Goal: Task Accomplishment & Management: Use online tool/utility

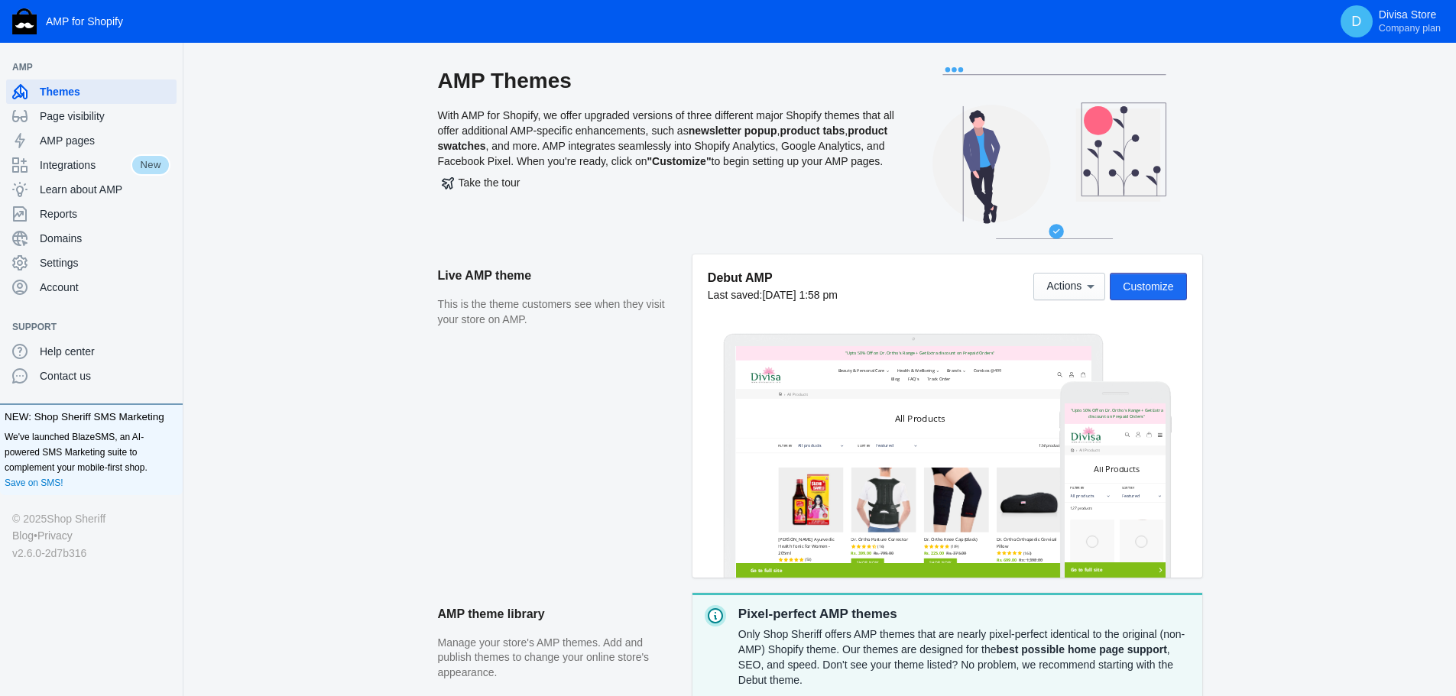
click at [1144, 294] on button "Customize" at bounding box center [1148, 287] width 76 height 28
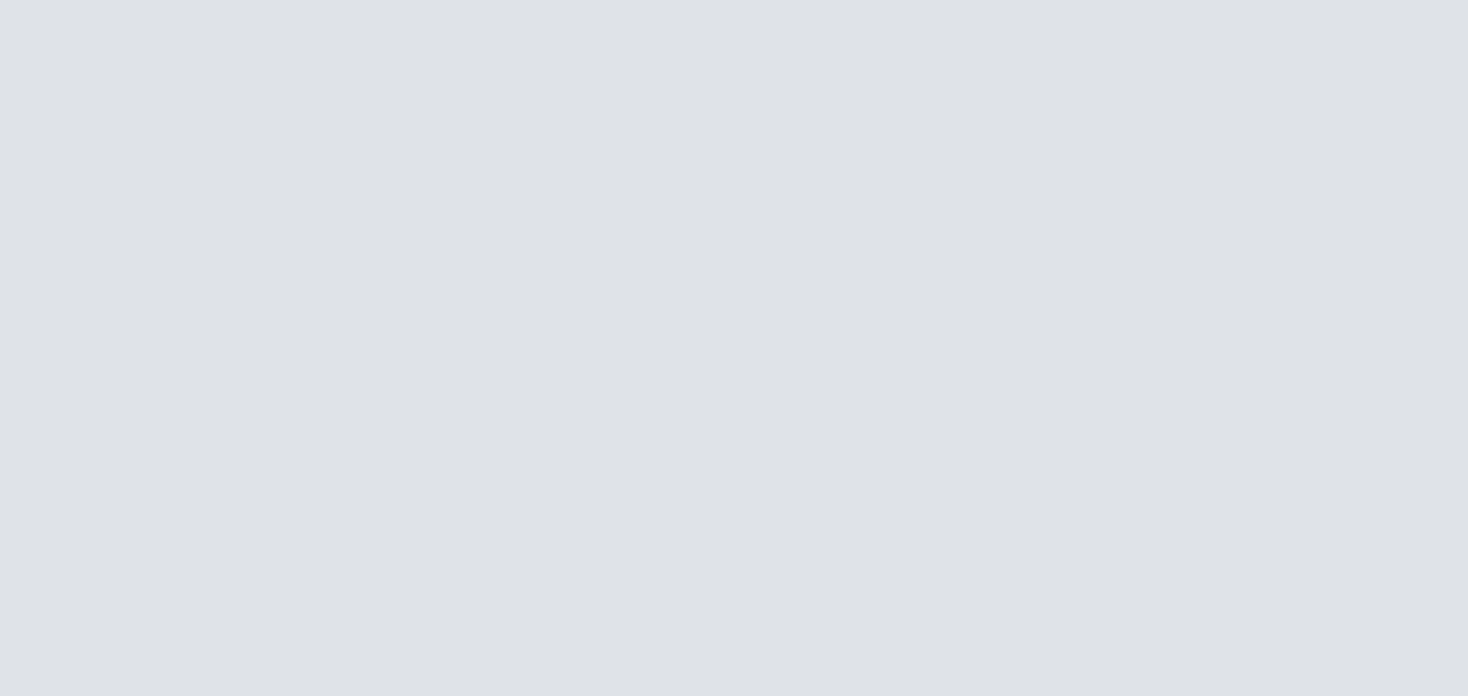
click at [1143, 291] on html at bounding box center [734, 348] width 1468 height 696
